Goal: Complete application form

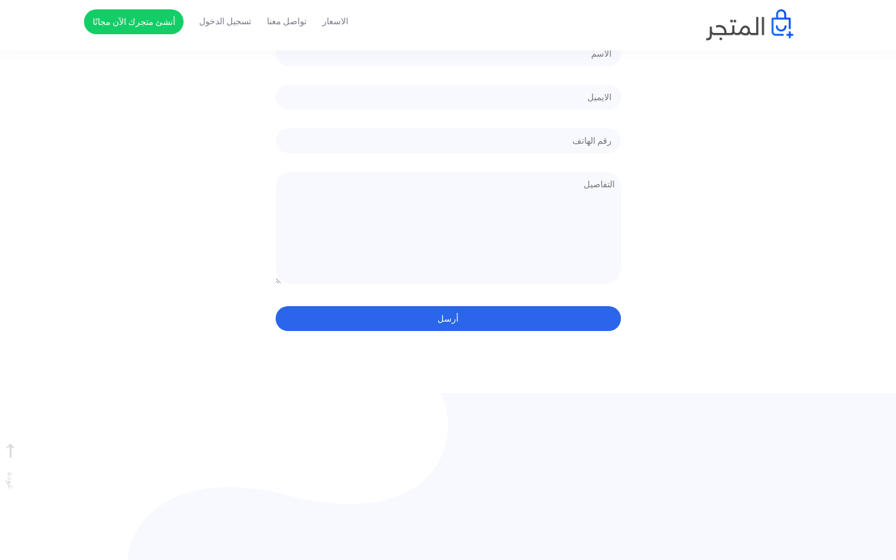
scroll to position [8, -915]
click at [448, 15] on div "الاسعار تواصل معنا تسجيل الدخول أنشئ متجرك الآن مجانًا" at bounding box center [448, 24] width 710 height 31
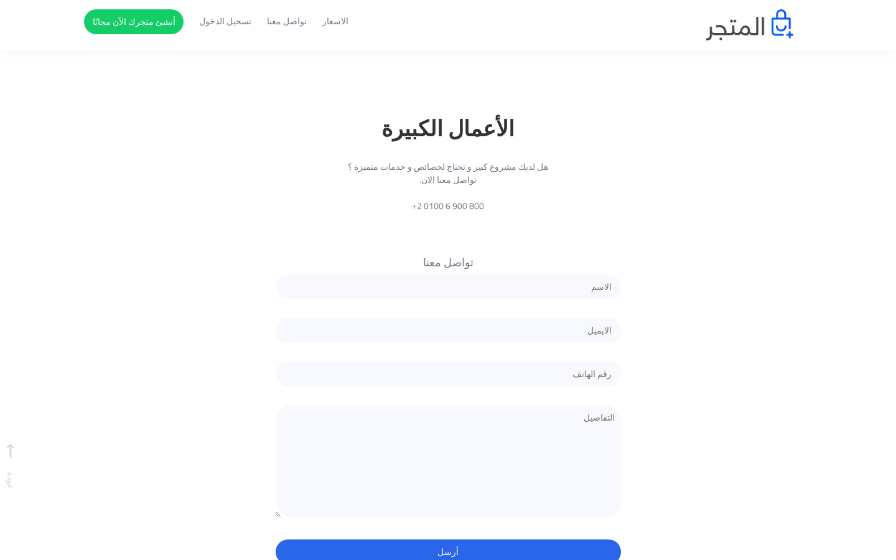
click at [448, 275] on input "text" at bounding box center [448, 287] width 345 height 25
type input "Funcionario"
click at [448, 275] on input "text" at bounding box center [448, 287] width 345 height 25
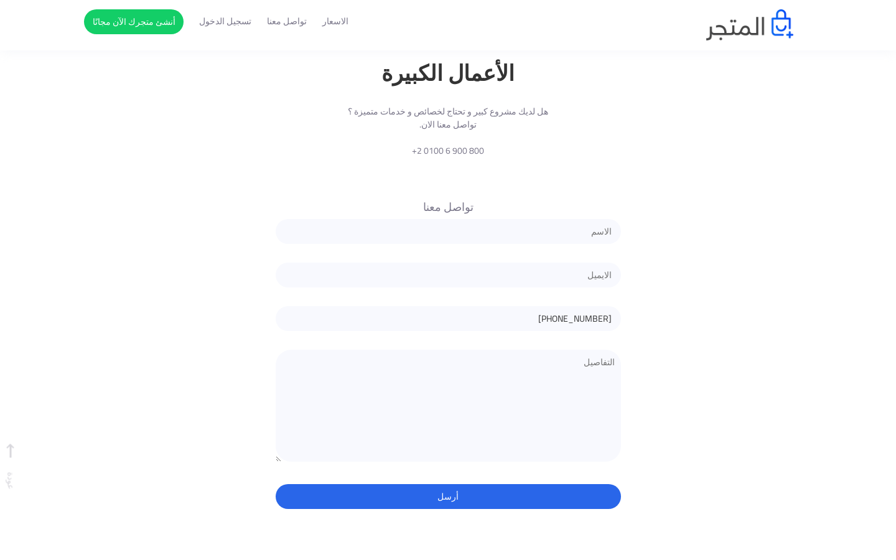
type input "[PHONE_NUMBER]"
click at [448, 306] on input "text" at bounding box center [448, 318] width 345 height 25
type input "7587641971"
click at [448, 306] on input "text" at bounding box center [448, 318] width 345 height 25
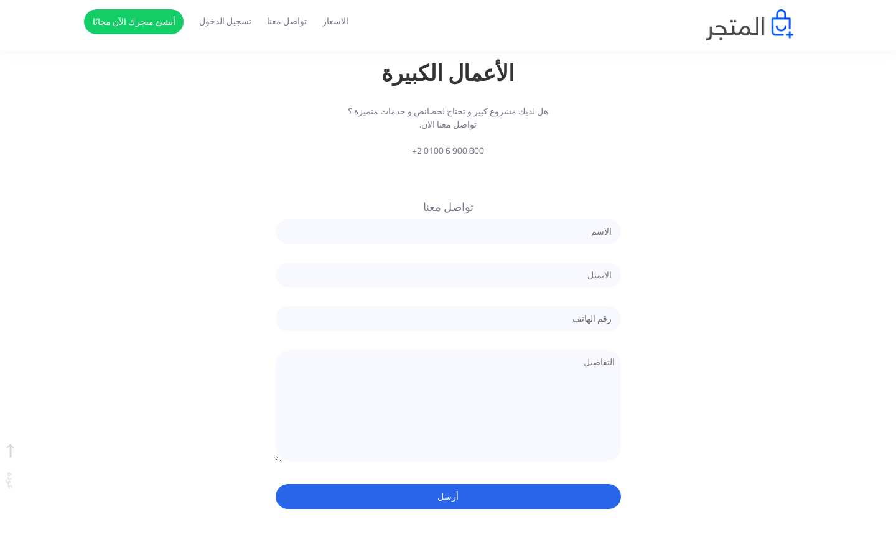
click at [448, 306] on input "text" at bounding box center [448, 318] width 345 height 25
type input "7587641971"
click at [448, 306] on input "text" at bounding box center [448, 318] width 345 height 25
type input "Barrio"
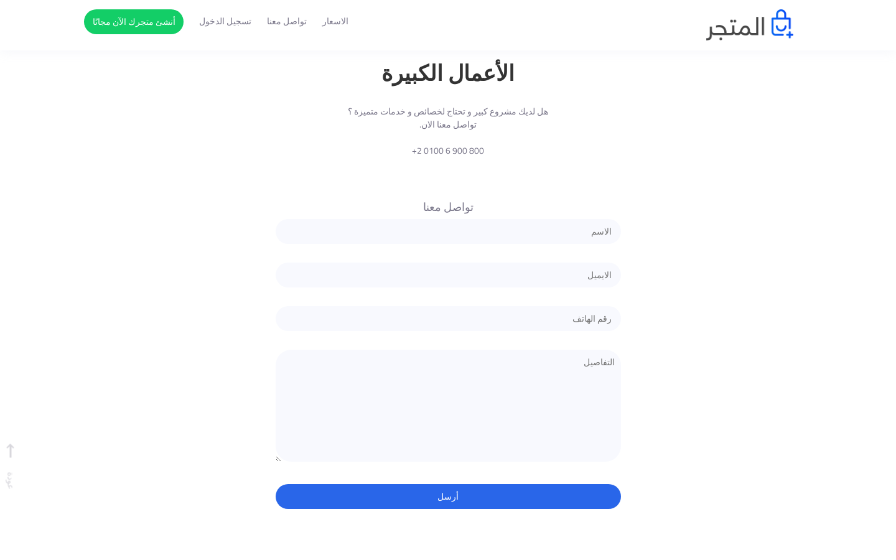
click at [448, 306] on input "text" at bounding box center [448, 318] width 345 height 25
click at [448, 219] on input "text" at bounding box center [448, 231] width 345 height 25
type input "Funcionario"
click at [448, 263] on input "email" at bounding box center [448, 275] width 345 height 25
type input "[EMAIL_ADDRESS][PERSON_NAME][DOMAIN_NAME]"
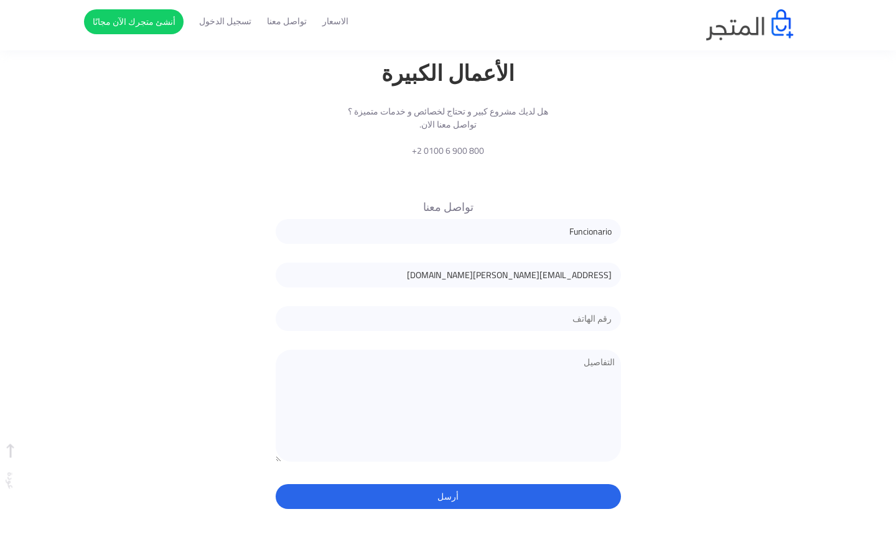
click at [448, 306] on input "text" at bounding box center [448, 318] width 345 height 25
type input "7587641971"
click at [276, 484] on button "أرسل" at bounding box center [448, 496] width 345 height 25
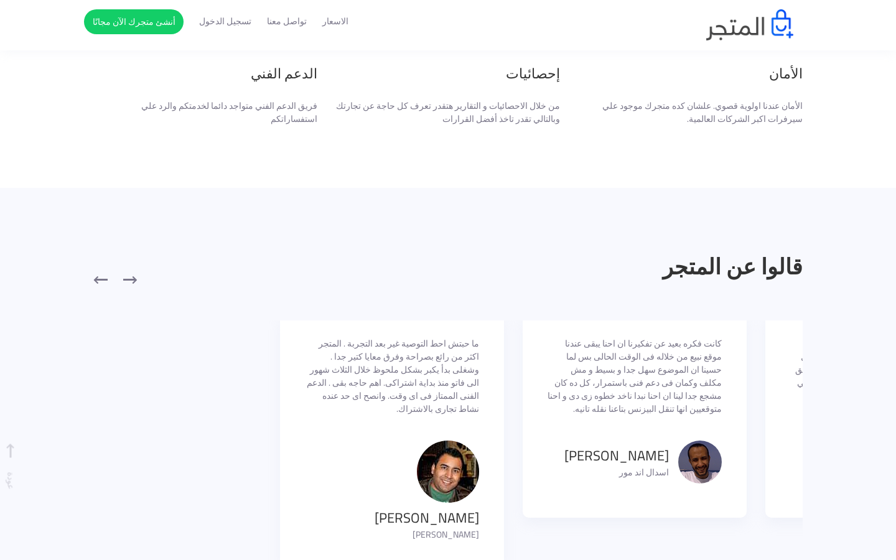
scroll to position [2192, 0]
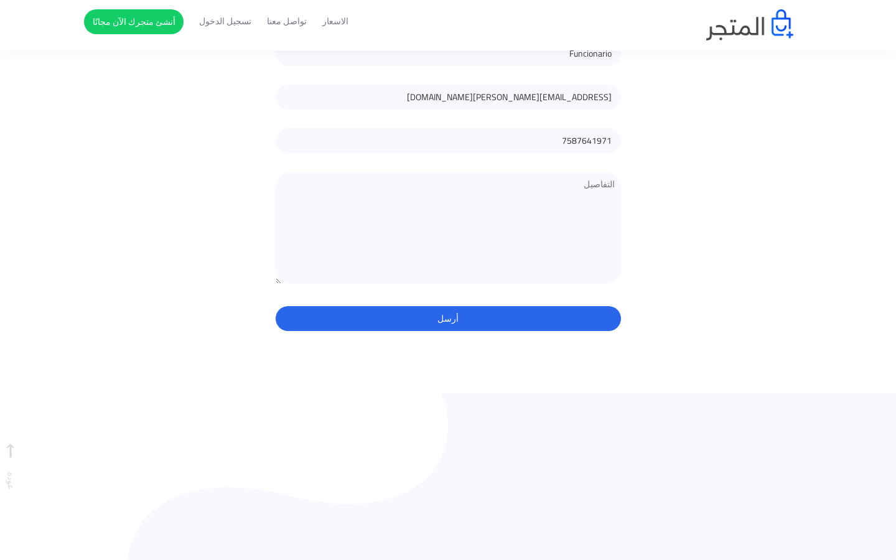
click at [448, 306] on button "أرسل" at bounding box center [448, 318] width 345 height 25
click at [448, 15] on div "الاسعار تواصل معنا تسجيل الدخول أنشئ متجرك الآن مجانًا" at bounding box center [448, 24] width 710 height 31
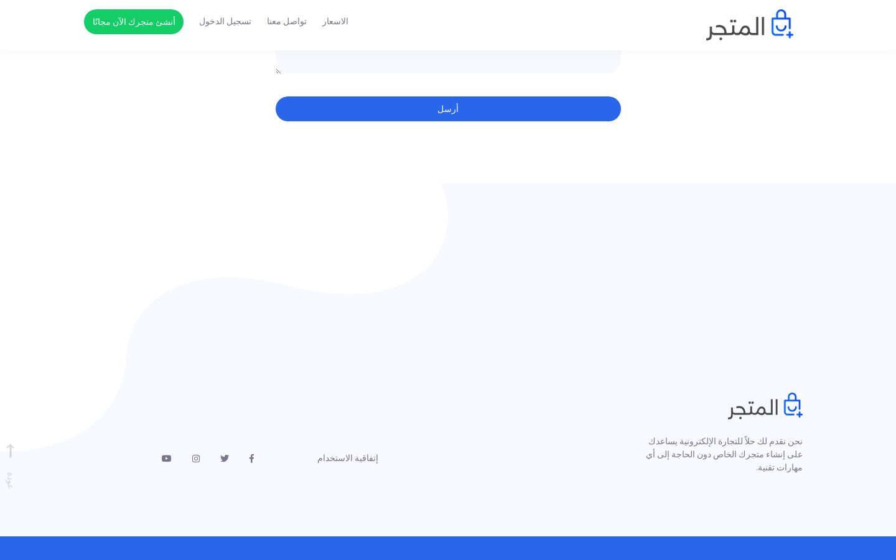
type input "[PERSON_NAME]"
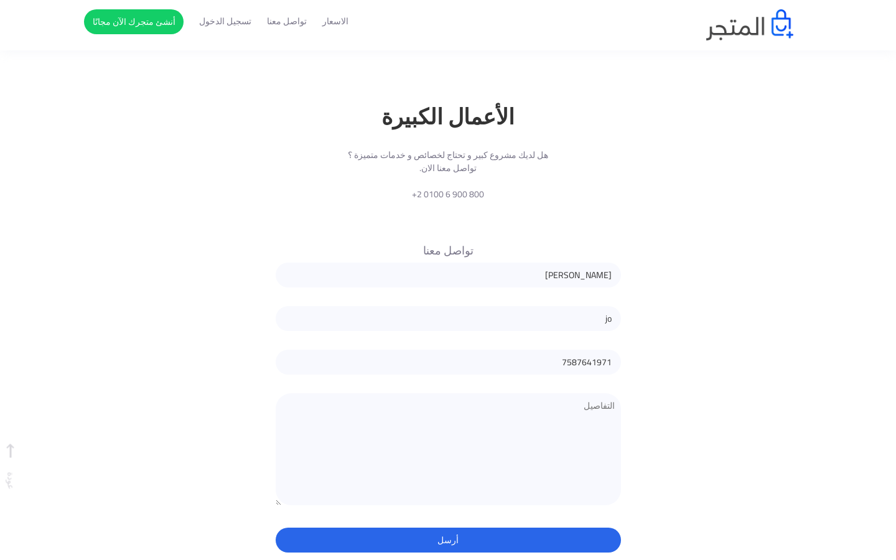
type input "j"
type input "[EMAIL_ADDRESS][DOMAIN_NAME]"
click at [448, 350] on input "7587641971" at bounding box center [448, 362] width 345 height 25
type input "7"
type input "7587641971"
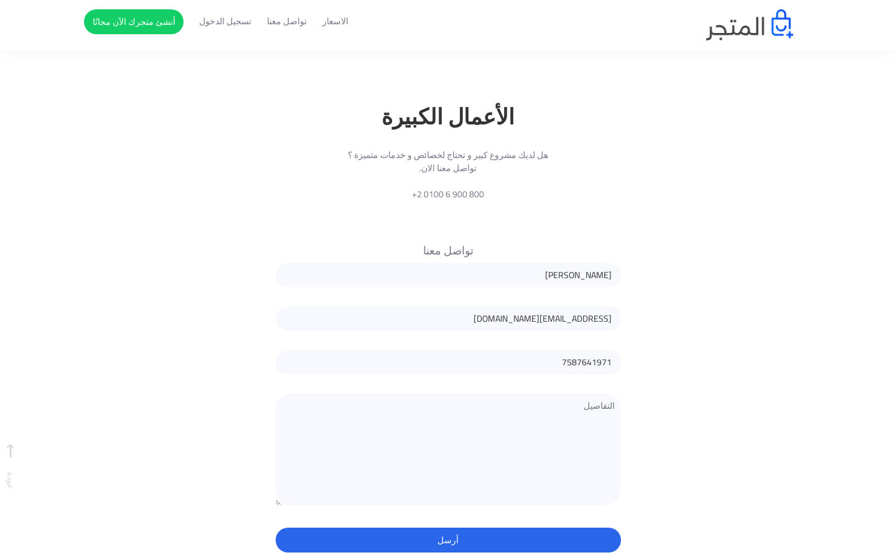
click at [276, 528] on button "أرسل" at bounding box center [448, 540] width 345 height 25
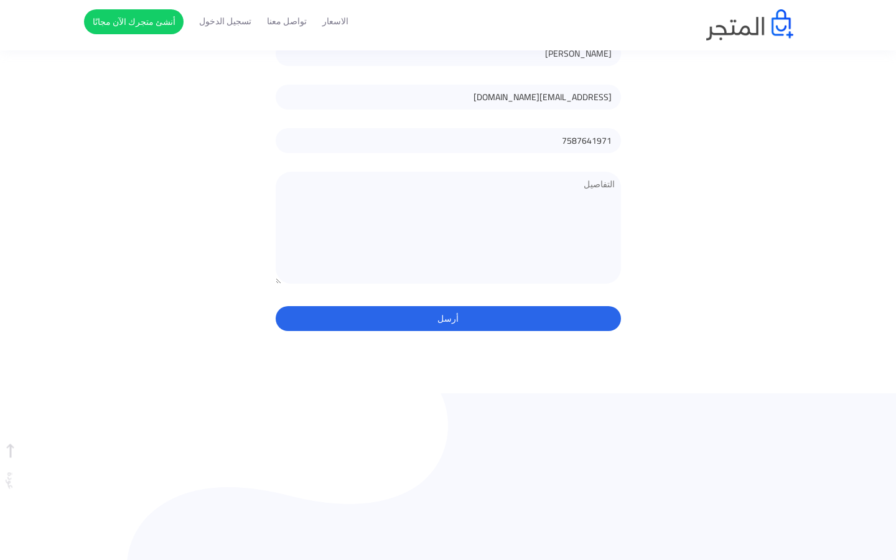
scroll to position [8, -915]
click at [448, 306] on button "أرسل" at bounding box center [448, 318] width 345 height 25
click at [448, 15] on div "الاسعار تواصل معنا تسجيل الدخول أنشئ متجرك الآن مجانًا" at bounding box center [448, 24] width 710 height 31
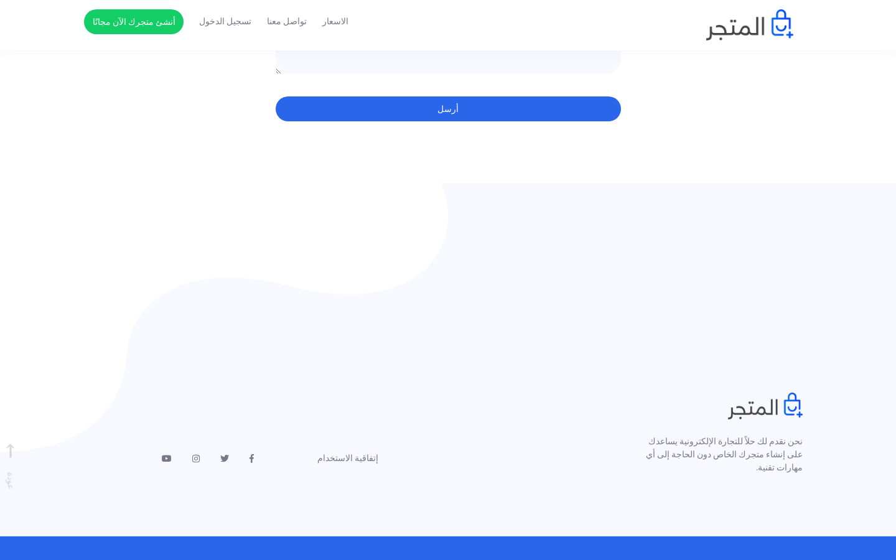
type input "[PERSON_NAME]"
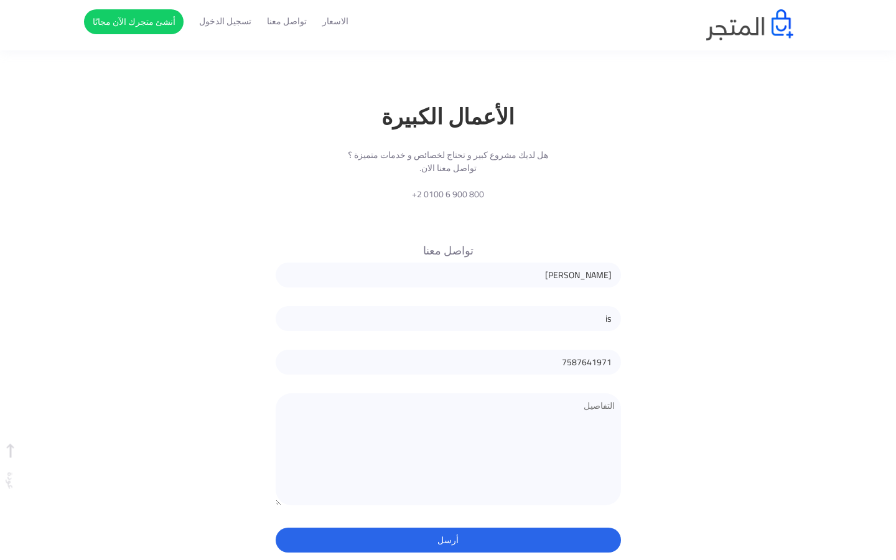
type input "i"
type input "[EMAIL_ADDRESS][PERSON_NAME][DOMAIN_NAME]"
click at [448, 350] on input "7587641971" at bounding box center [448, 362] width 345 height 25
type input "7"
type input "[PHONE_NUMBER]"
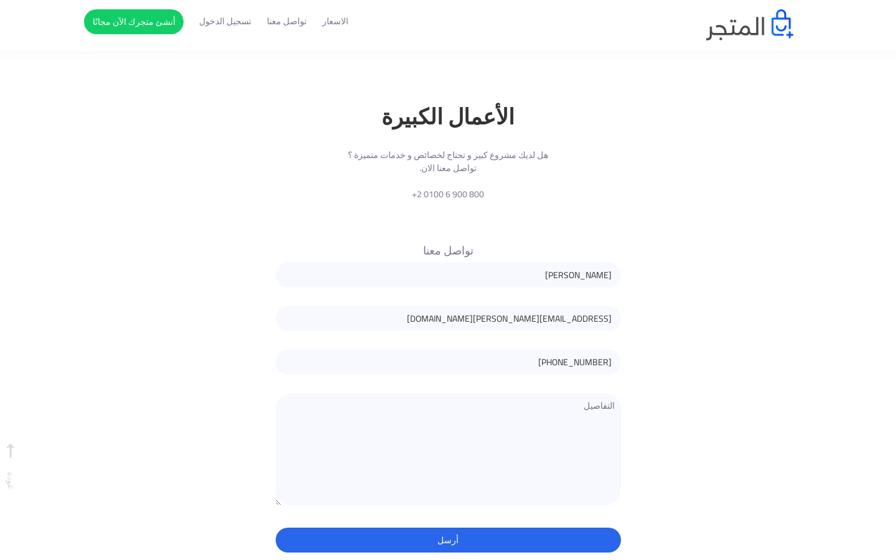
scroll to position [2014, 0]
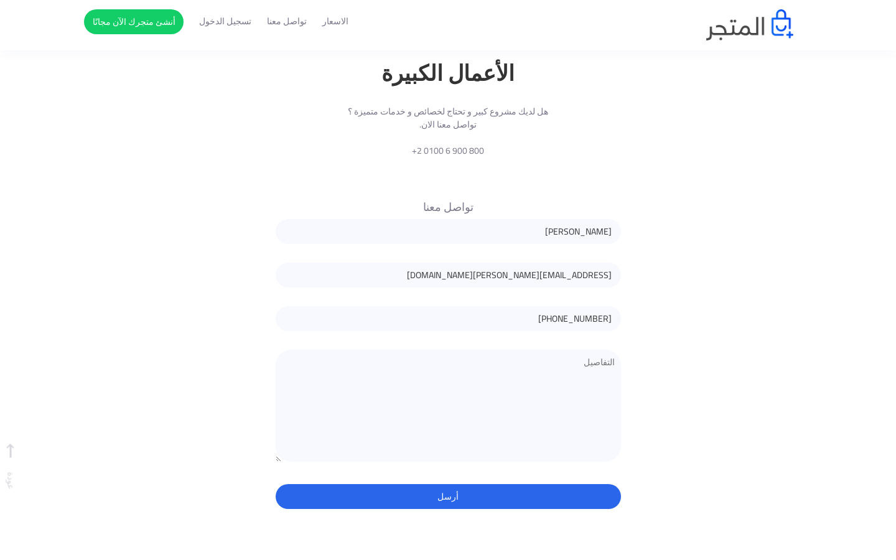
click at [276, 484] on button "أرسل" at bounding box center [448, 496] width 345 height 25
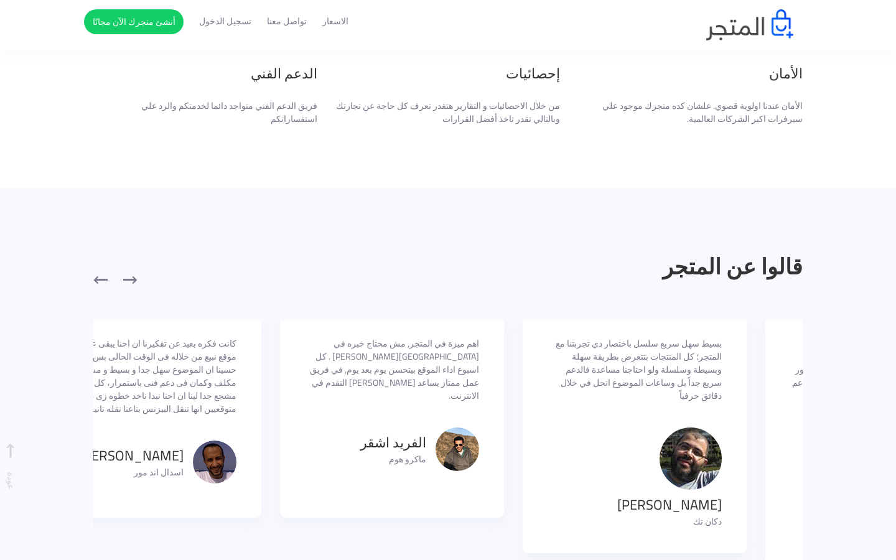
scroll to position [8, -915]
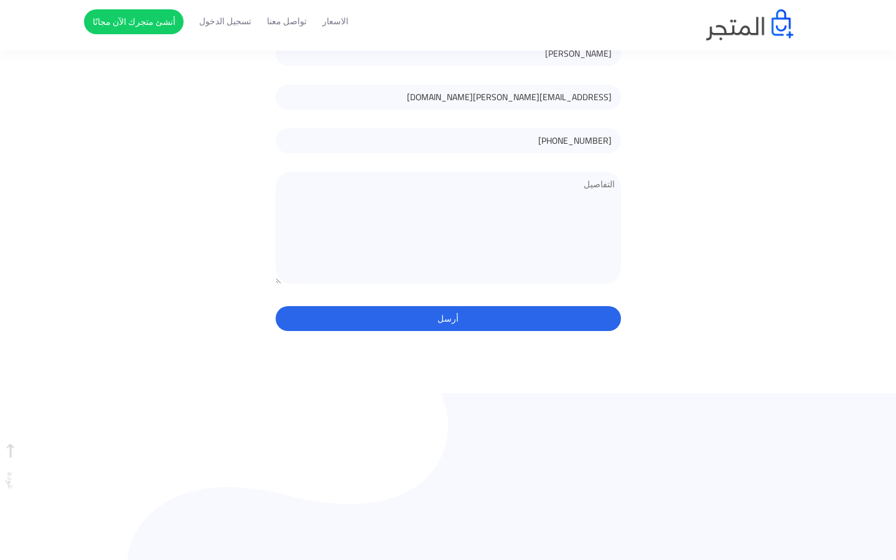
scroll to position [8, -430]
click at [448, 15] on div "الاسعار تواصل معنا تسجيل الدخول أنشئ متجرك الآن مجانًا" at bounding box center [448, 24] width 710 height 31
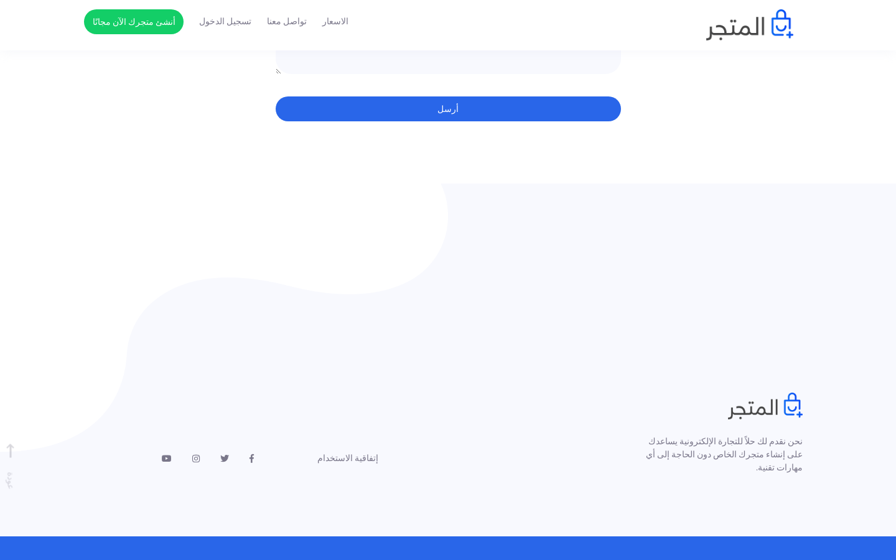
type input "[PERSON_NAME]"
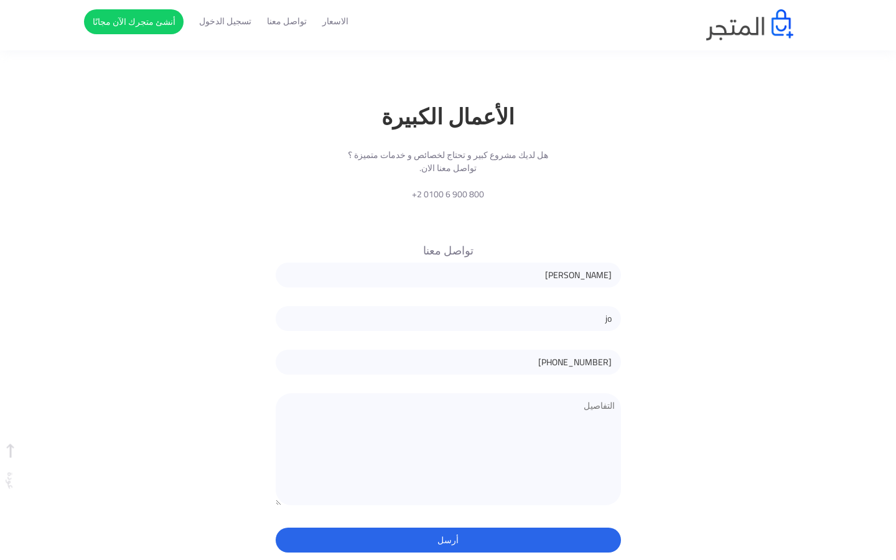
type input "j"
type input "[PERSON_NAME][EMAIL_ADDRESS][DOMAIN_NAME]"
click at [448, 350] on input "[PHONE_NUMBER]" at bounding box center [448, 362] width 345 height 25
type input "+"
type input "7587641971"
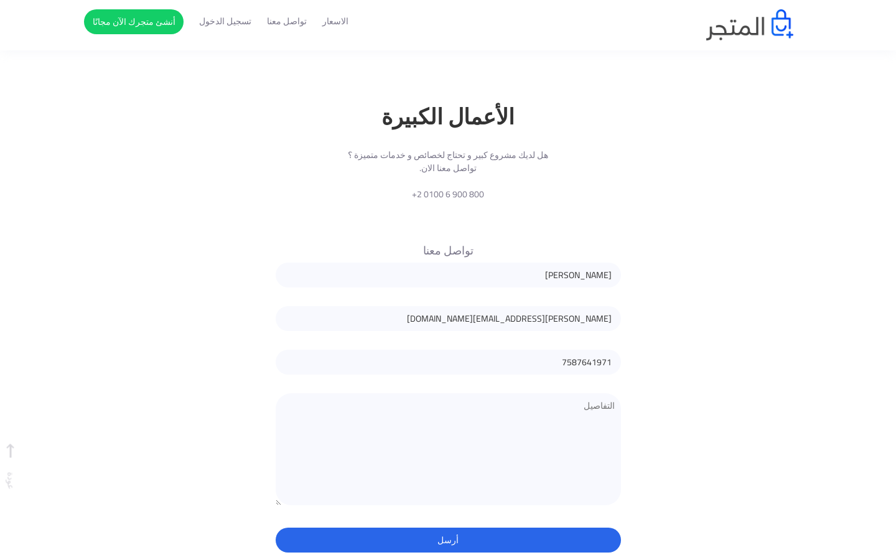
scroll to position [2014, 0]
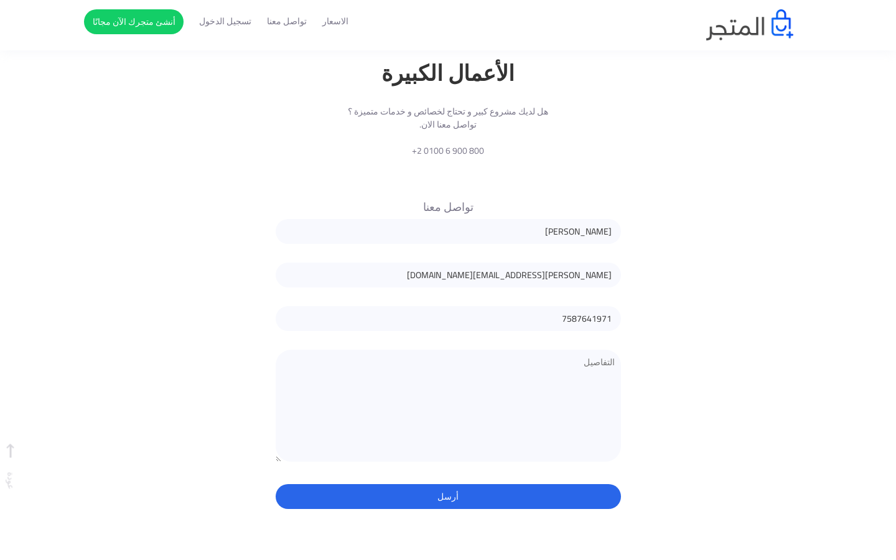
click at [276, 484] on button "أرسل" at bounding box center [448, 496] width 345 height 25
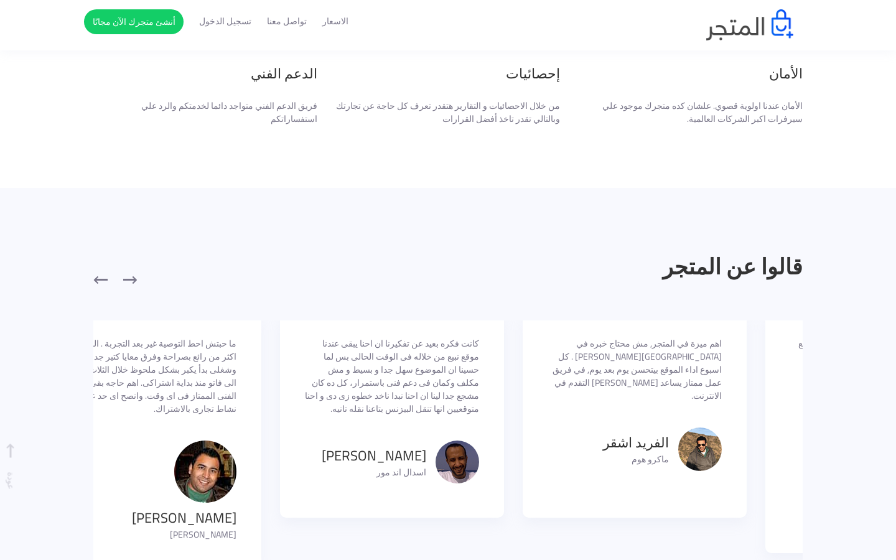
scroll to position [8, -915]
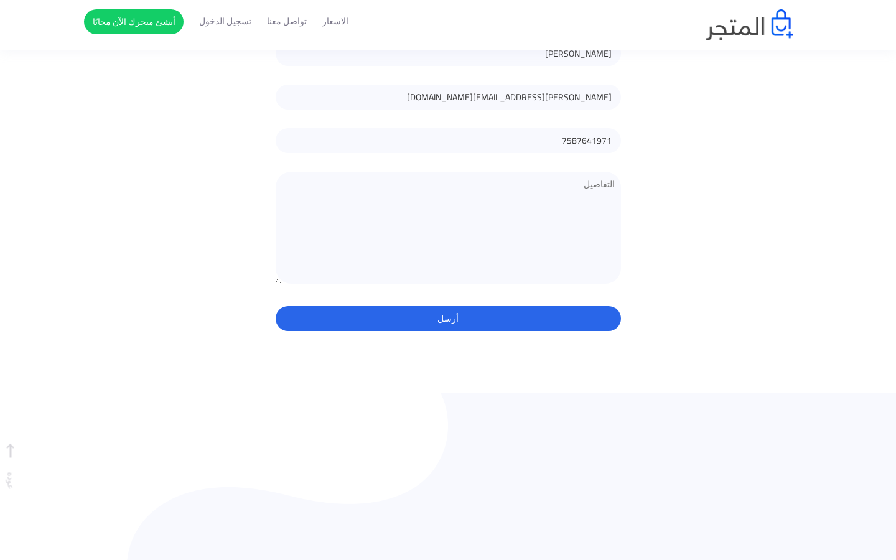
scroll to position [8, -1158]
click at [448, 15] on div "الاسعار تواصل معنا تسجيل الدخول أنشئ متجرك الآن مجانًا" at bounding box center [448, 24] width 710 height 31
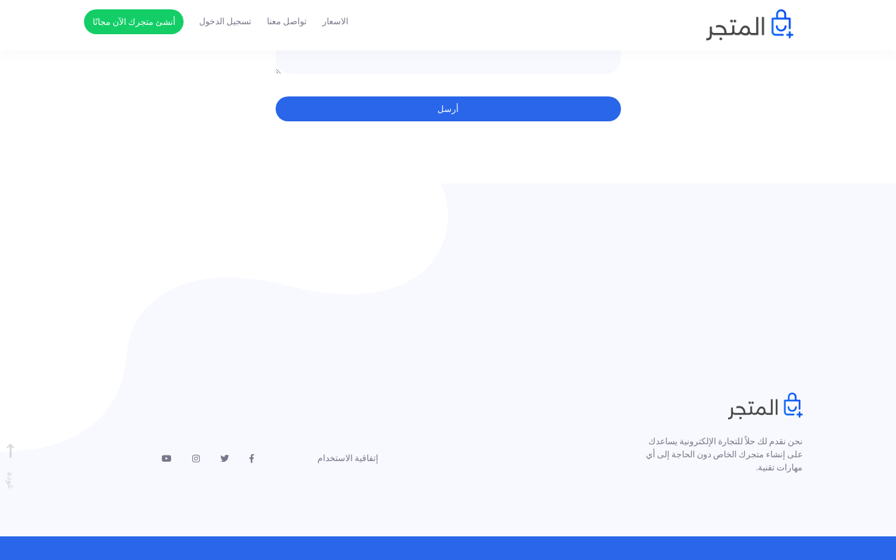
type input "[PERSON_NAME]"
type input "c"
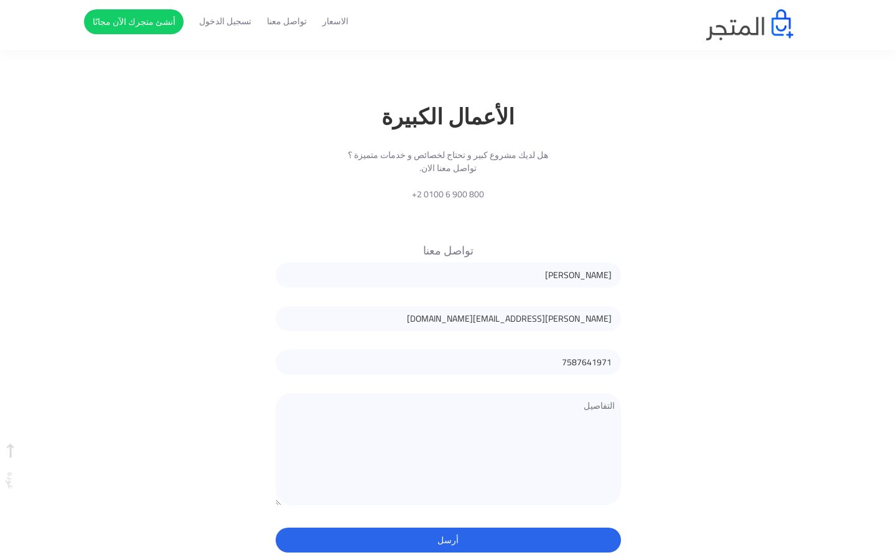
type input "[PERSON_NAME][EMAIL_ADDRESS][DOMAIN_NAME]"
click at [448, 350] on input "7587641971" at bounding box center [448, 362] width 345 height 25
type input "7"
type input "7587641971"
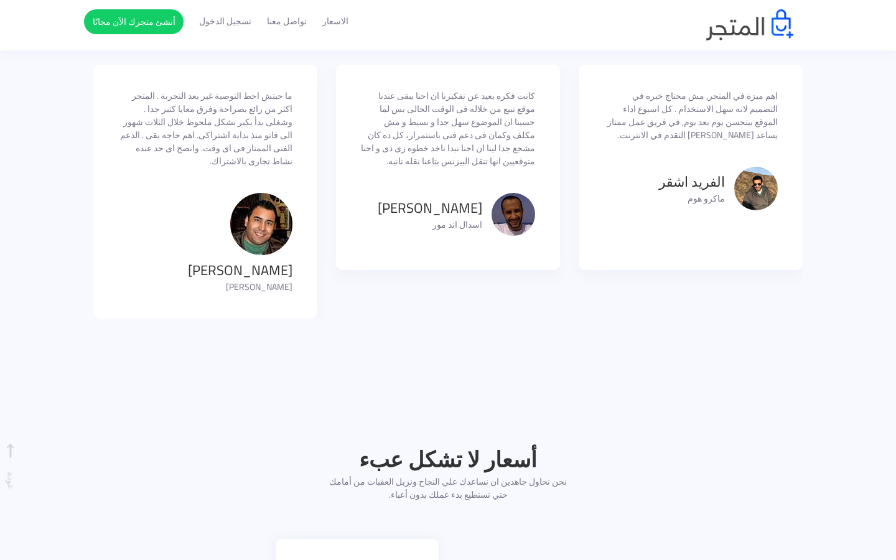
scroll to position [8, -1158]
